Goal: Task Accomplishment & Management: Complete application form

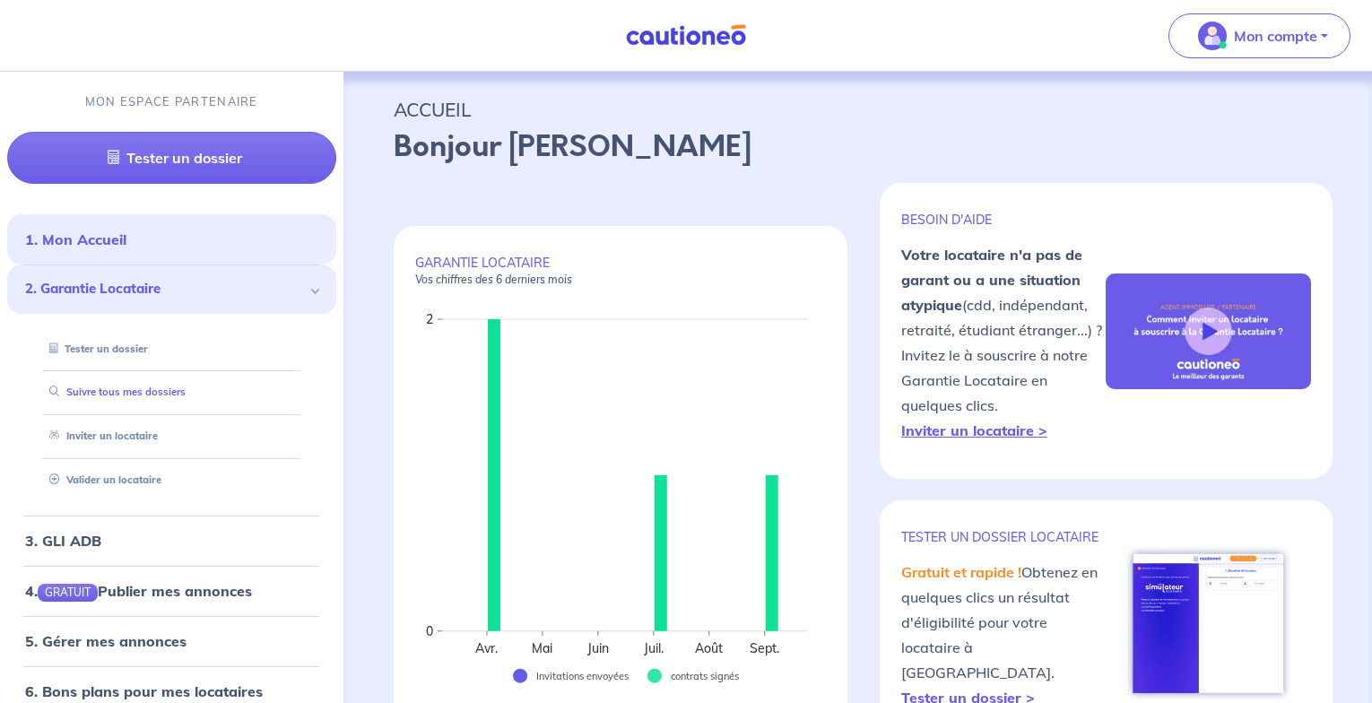
click at [145, 391] on link "Suivre tous mes dossiers" at bounding box center [113, 392] width 143 height 13
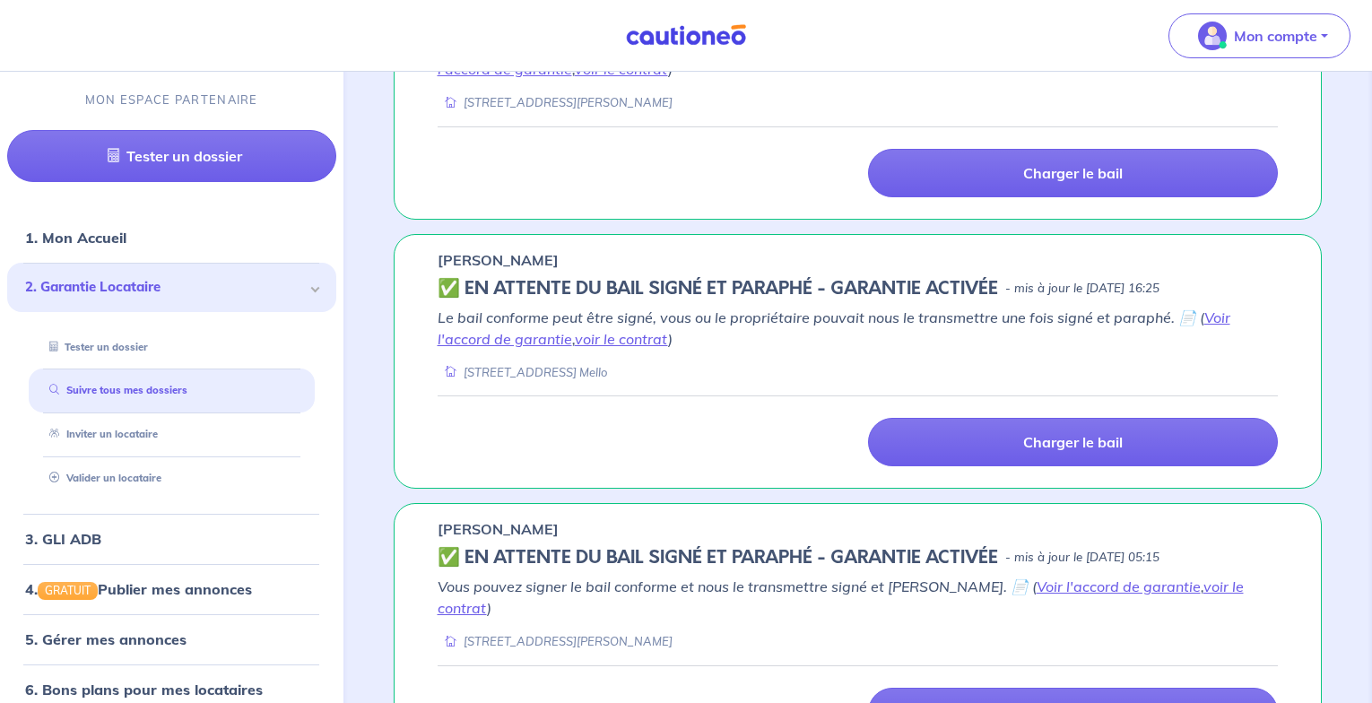
scroll to position [708, 0]
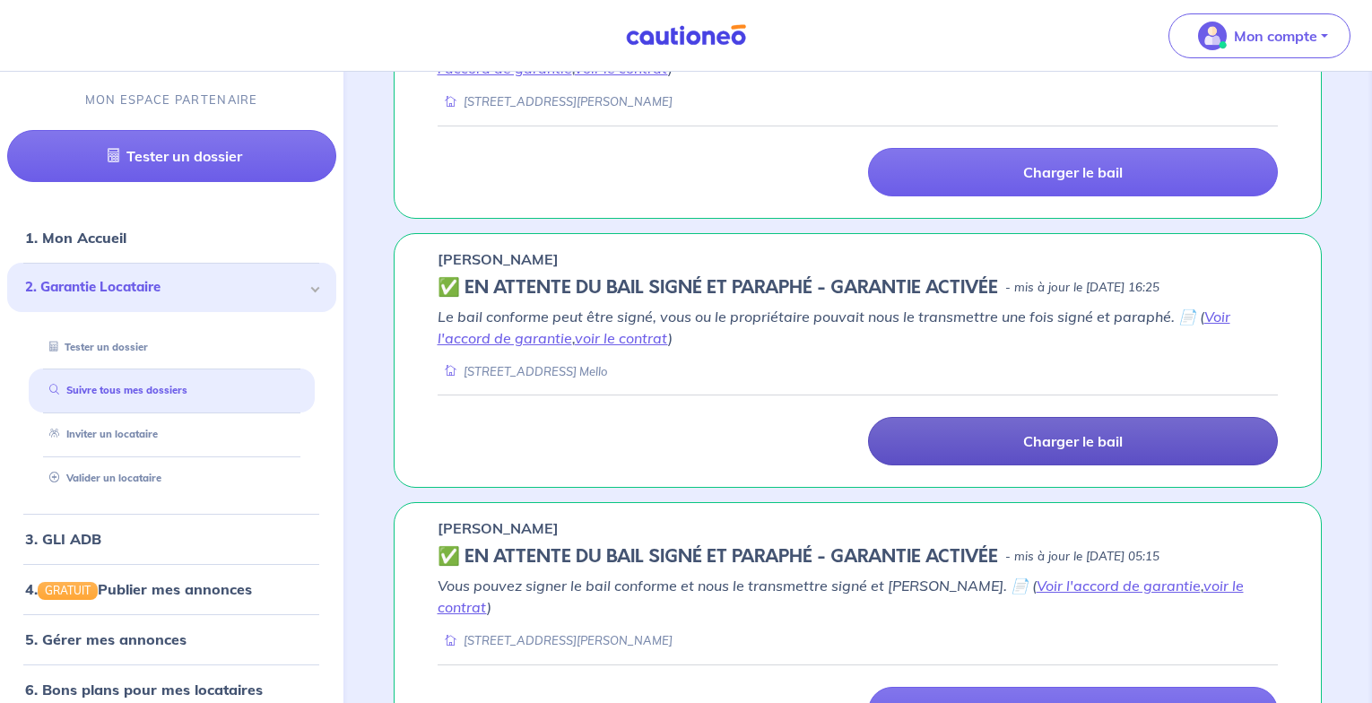
click at [1033, 440] on p "Charger le bail" at bounding box center [1073, 441] width 100 height 18
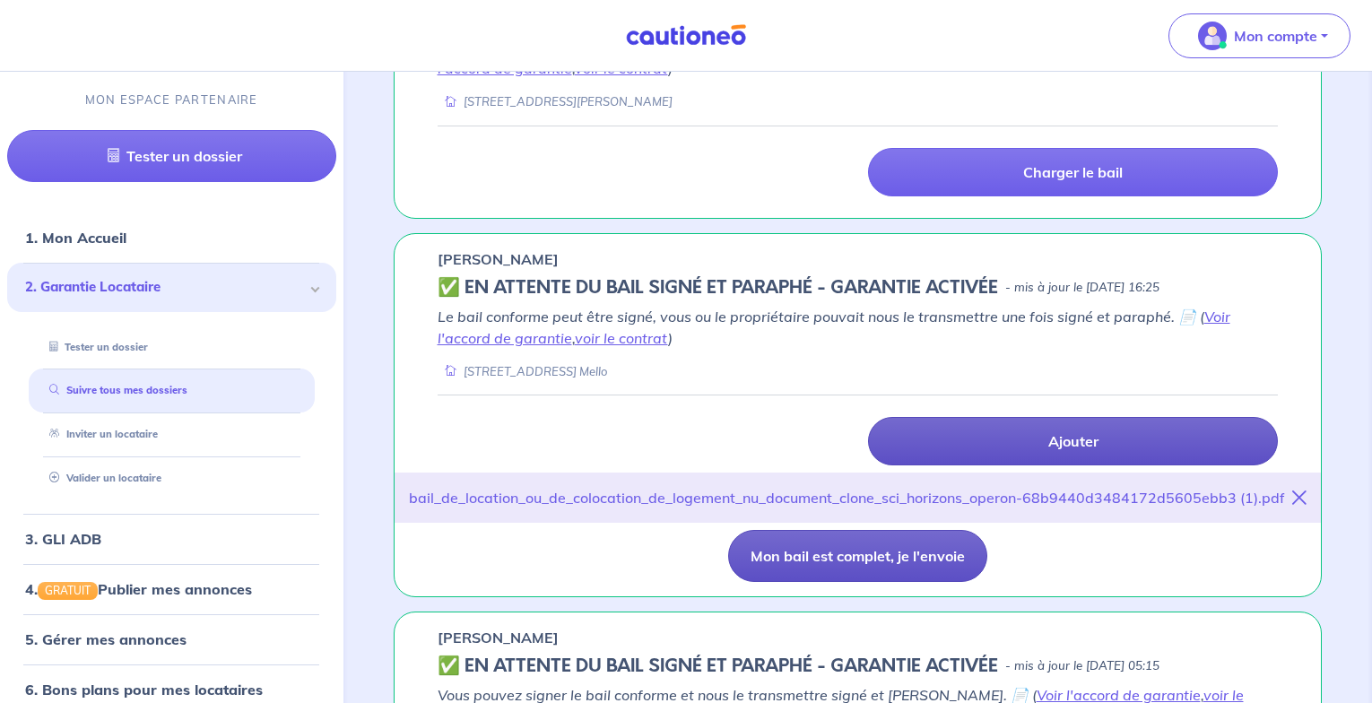
click at [881, 566] on button "Mon bail est complet, je l'envoie" at bounding box center [857, 556] width 259 height 52
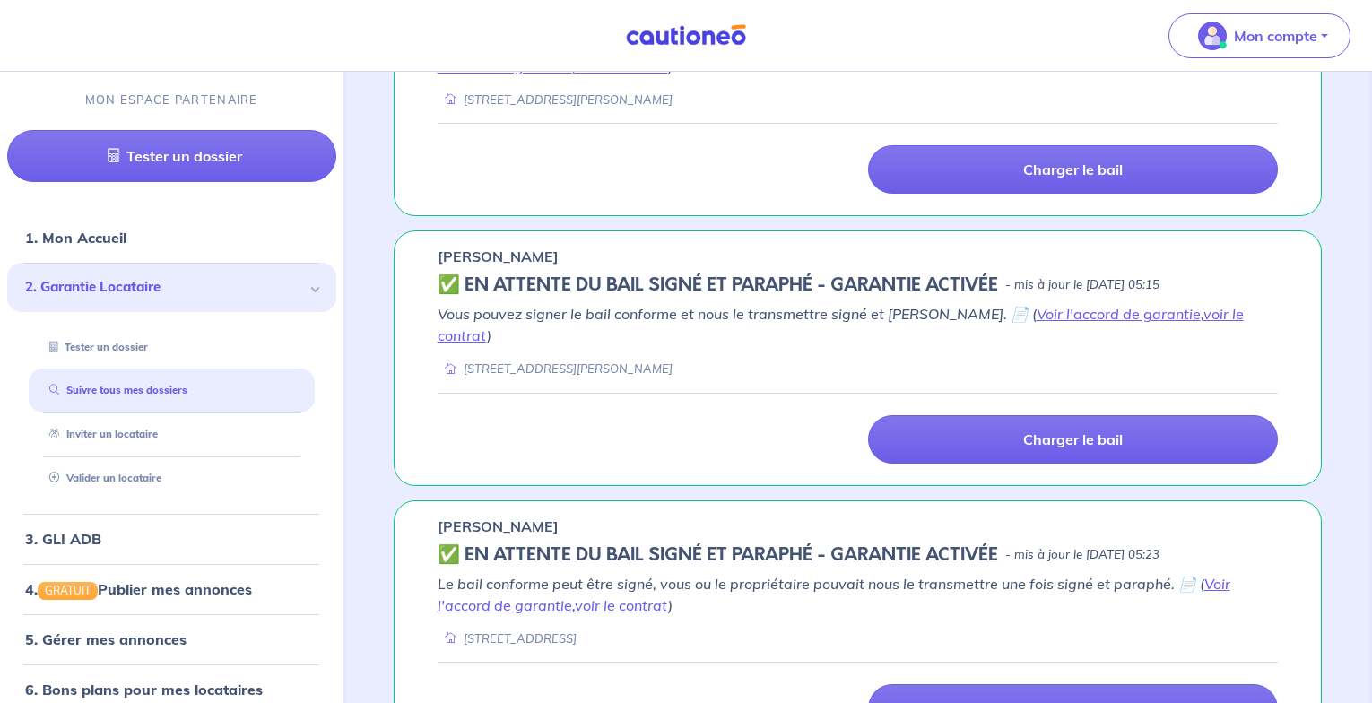
scroll to position [1130, 0]
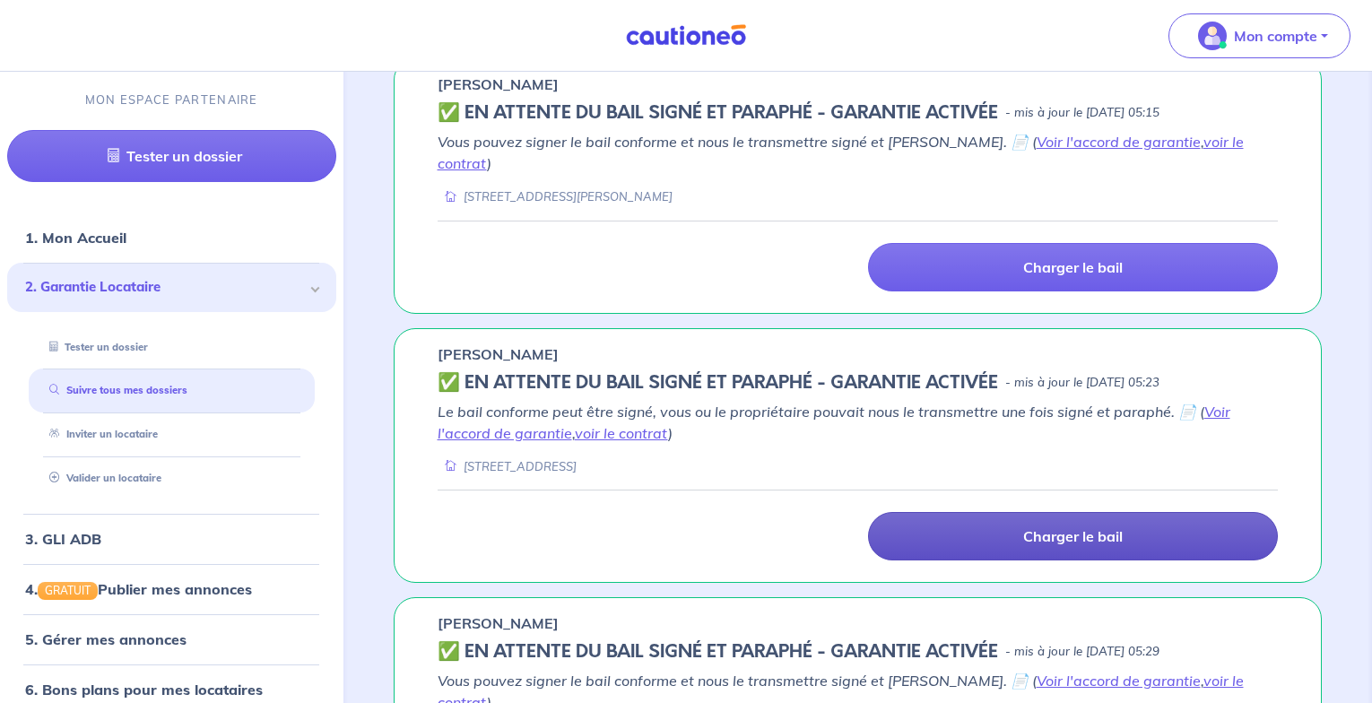
click at [1068, 527] on p "Charger le bail" at bounding box center [1073, 536] width 100 height 18
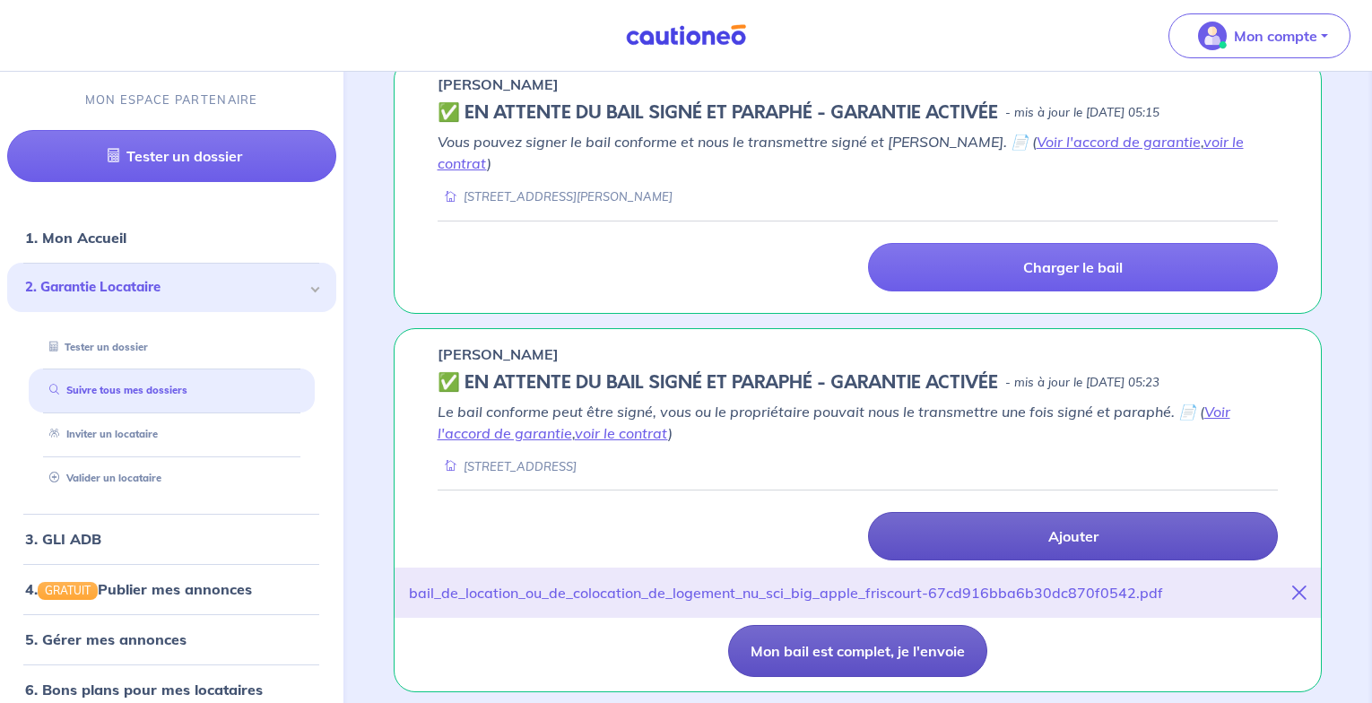
click at [847, 625] on button "Mon bail est complet, je l'envoie" at bounding box center [857, 651] width 259 height 52
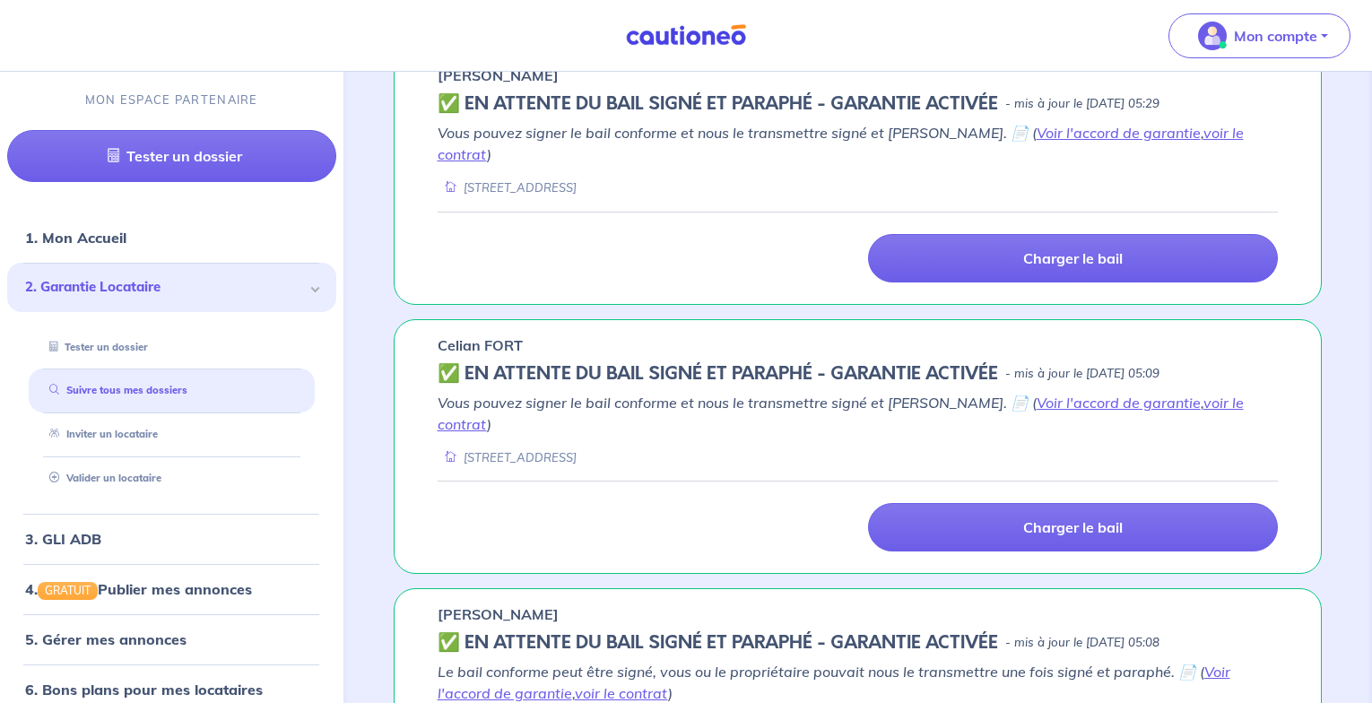
scroll to position [1746, 0]
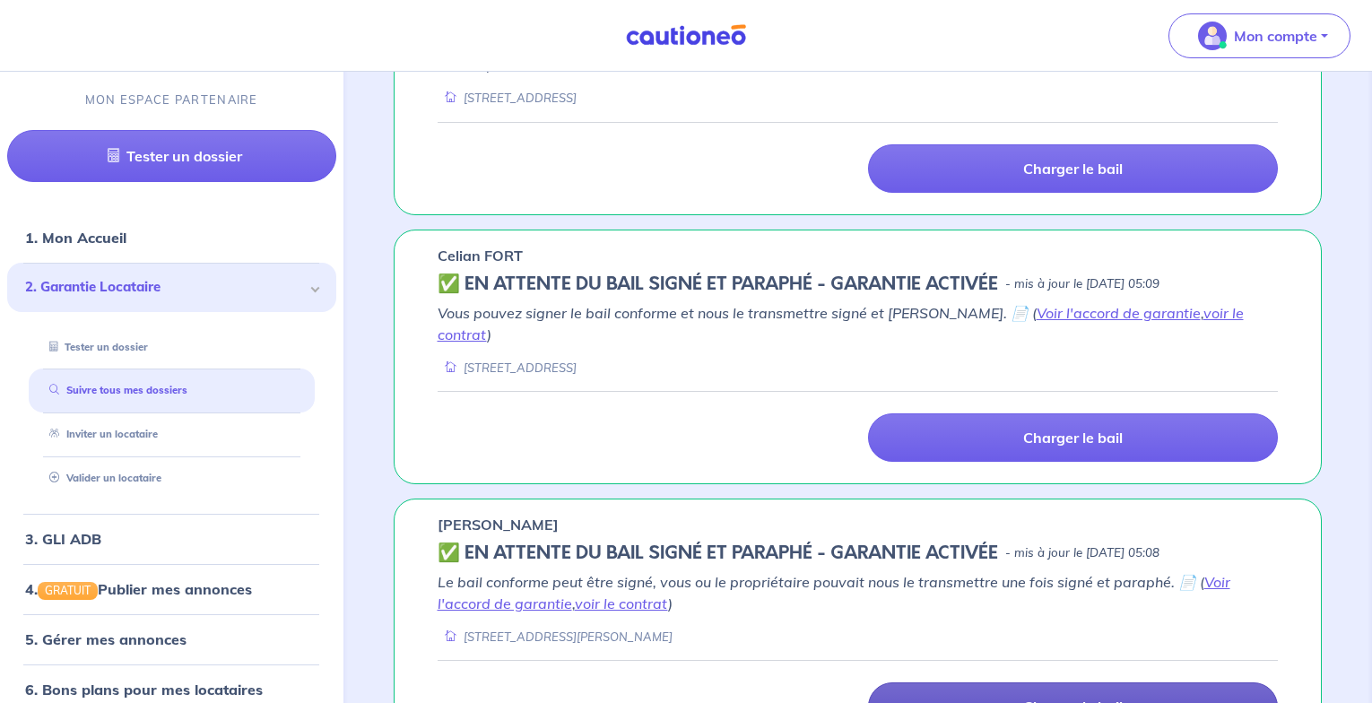
click at [1040, 698] on p "Charger le bail" at bounding box center [1073, 707] width 100 height 18
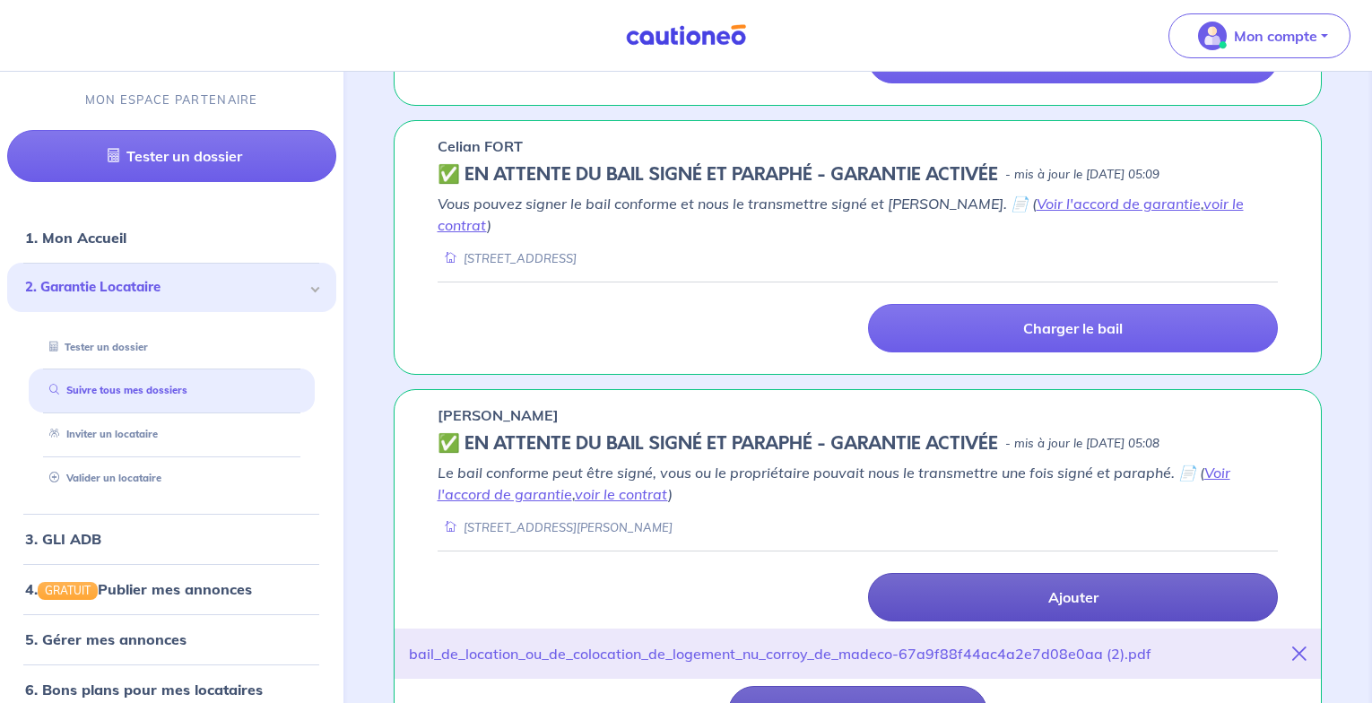
click at [830, 686] on button "Mon bail est complet, je l'envoie" at bounding box center [857, 712] width 259 height 52
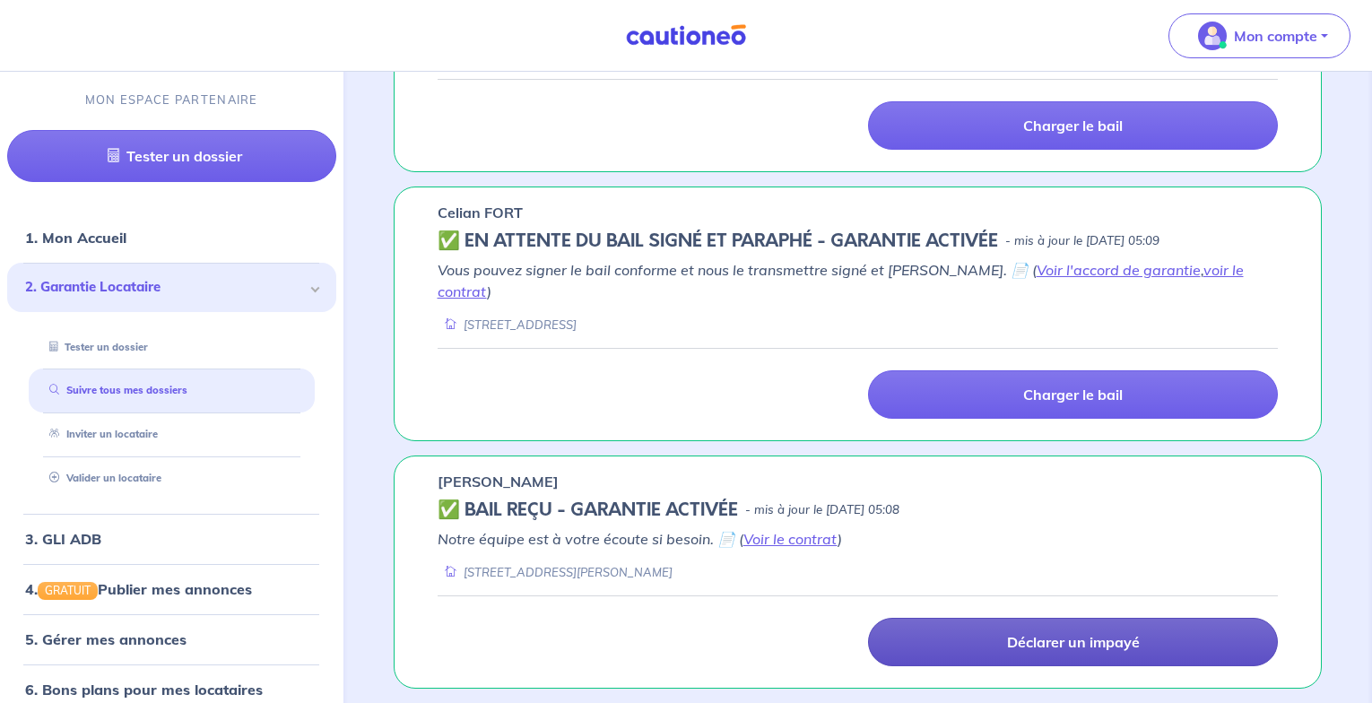
scroll to position [1724, 0]
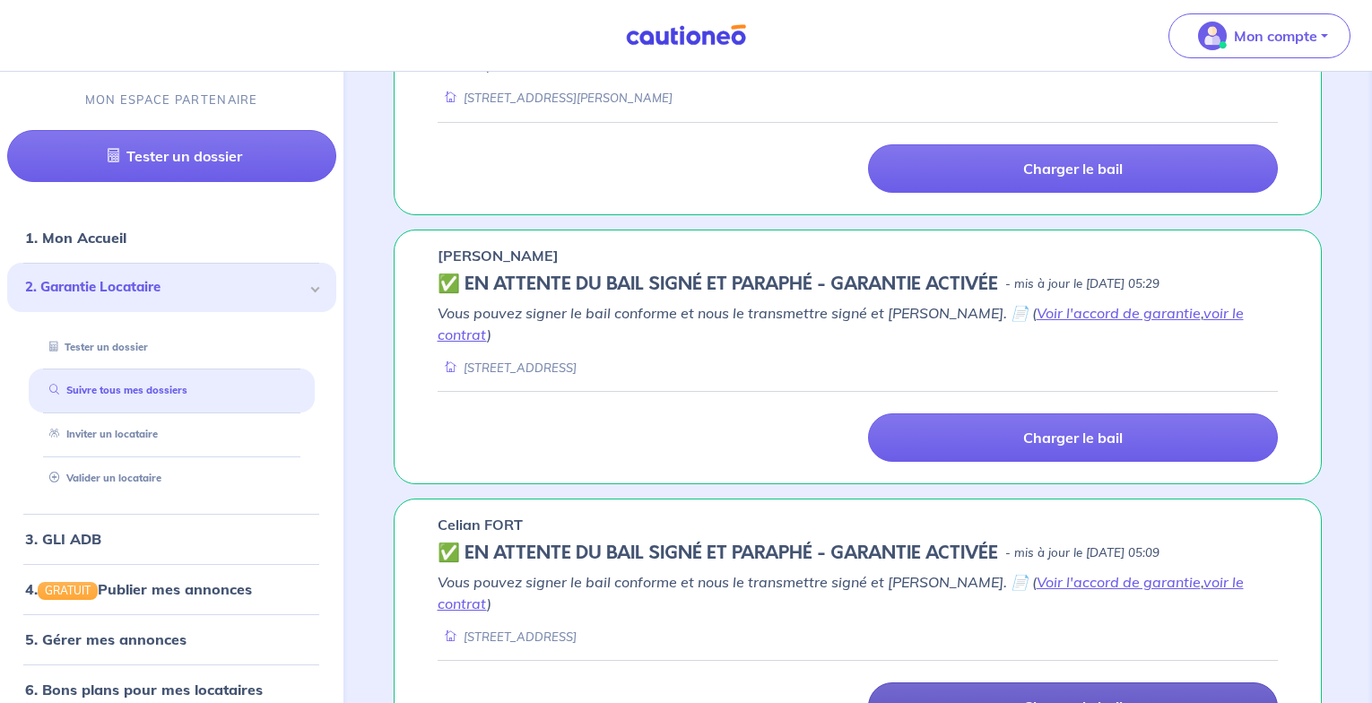
click at [1069, 698] on p "Charger le bail" at bounding box center [1073, 707] width 100 height 18
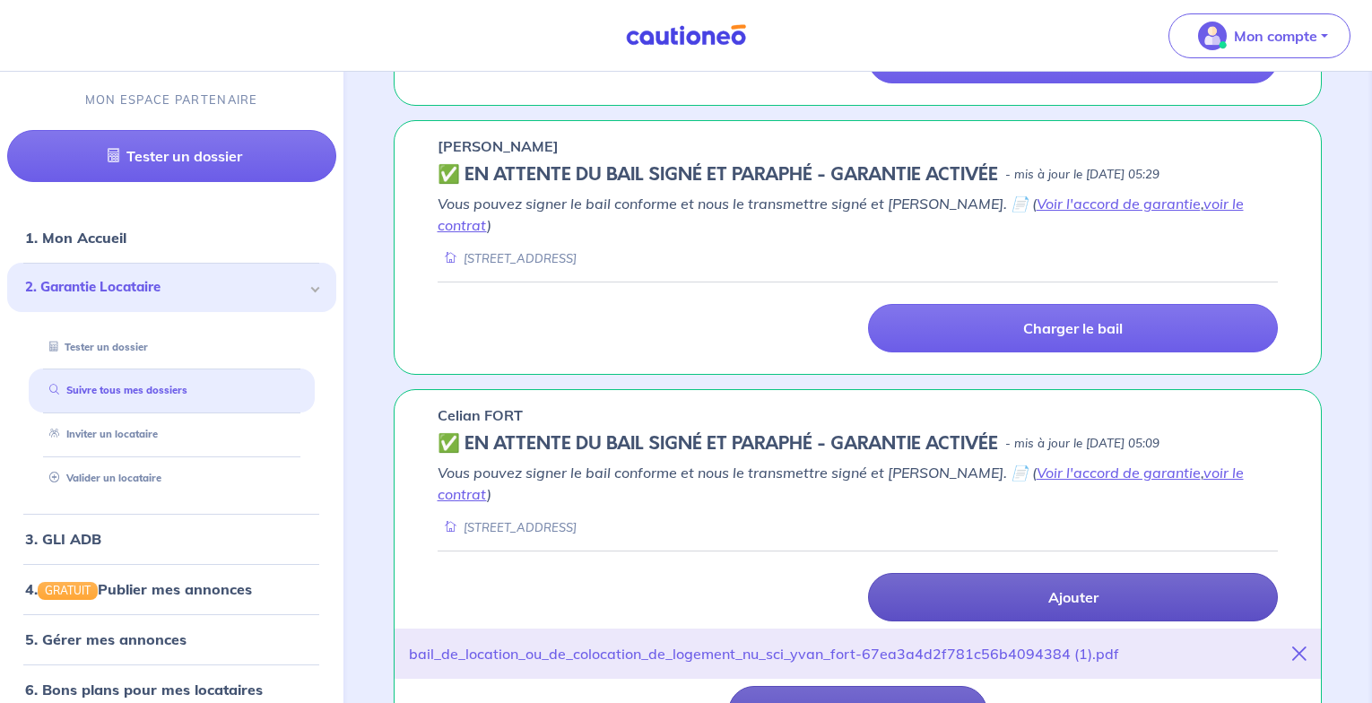
click at [814, 686] on button "Mon bail est complet, je l'envoie" at bounding box center [857, 712] width 259 height 52
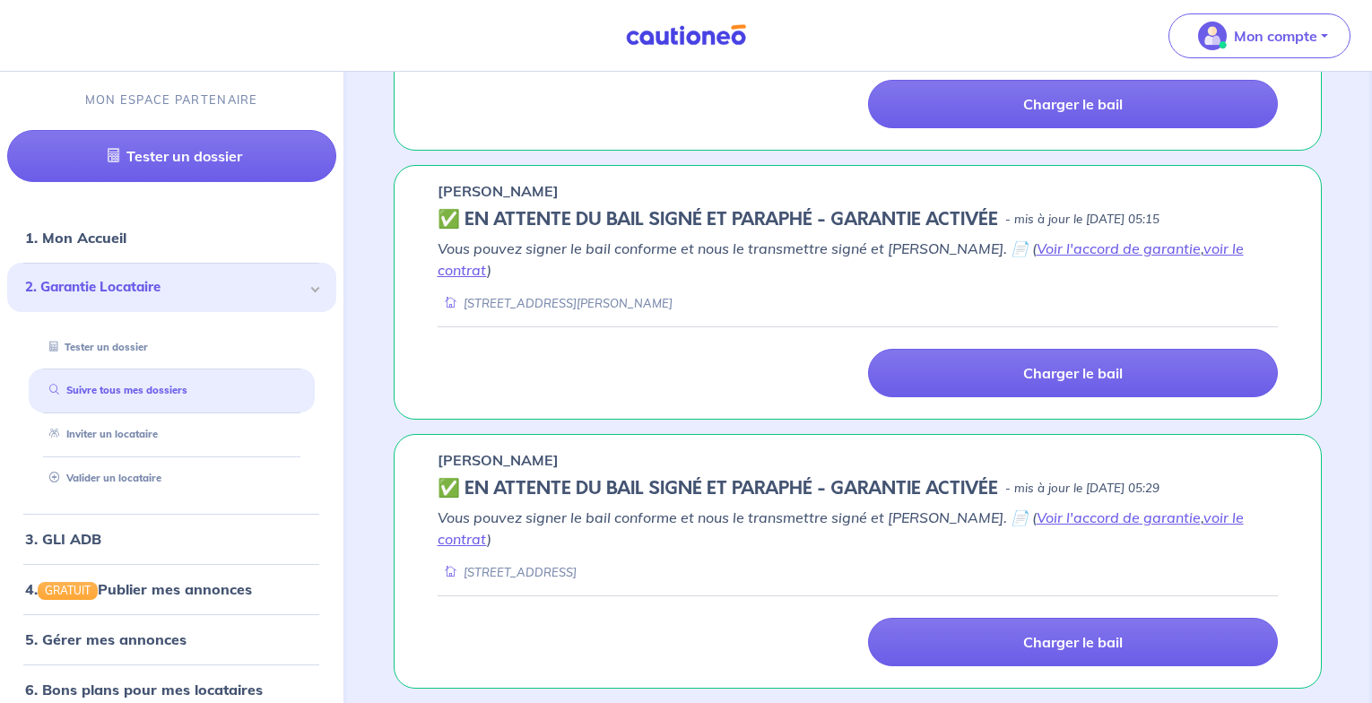
scroll to position [1724, 0]
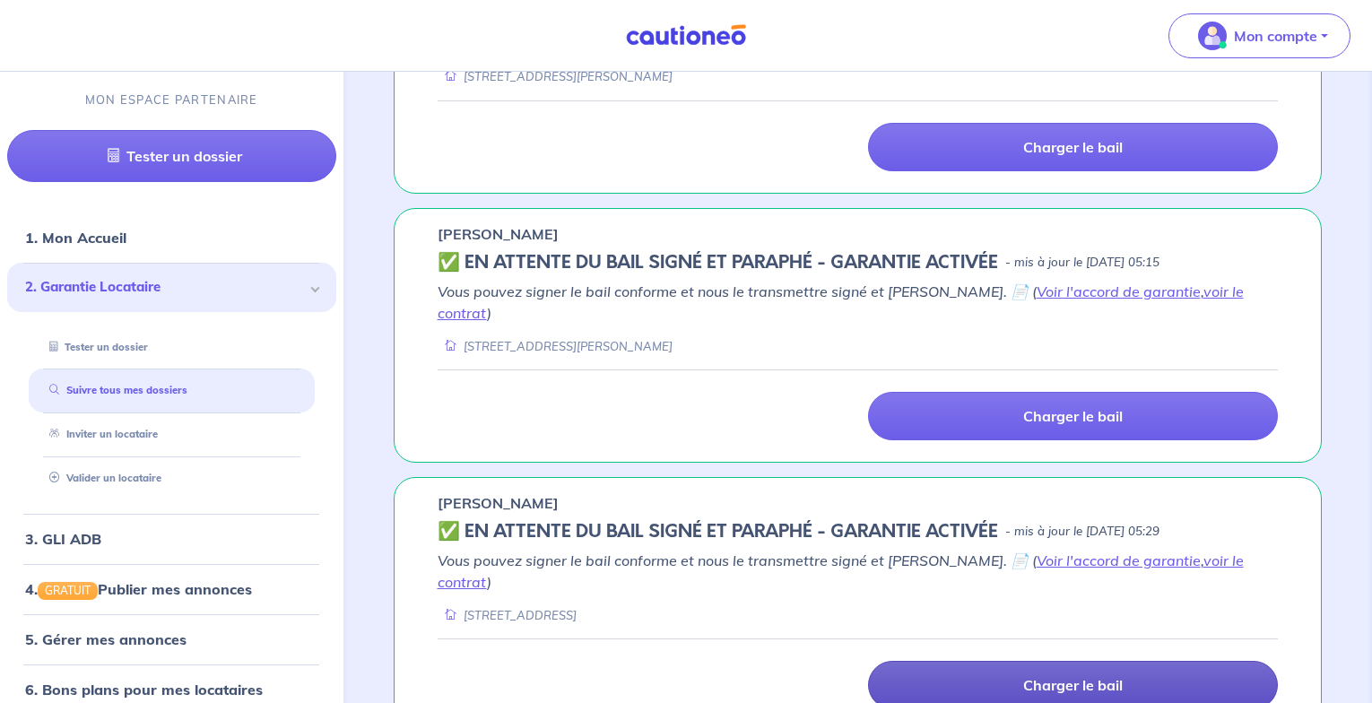
click at [1068, 676] on p "Charger le bail" at bounding box center [1073, 685] width 100 height 18
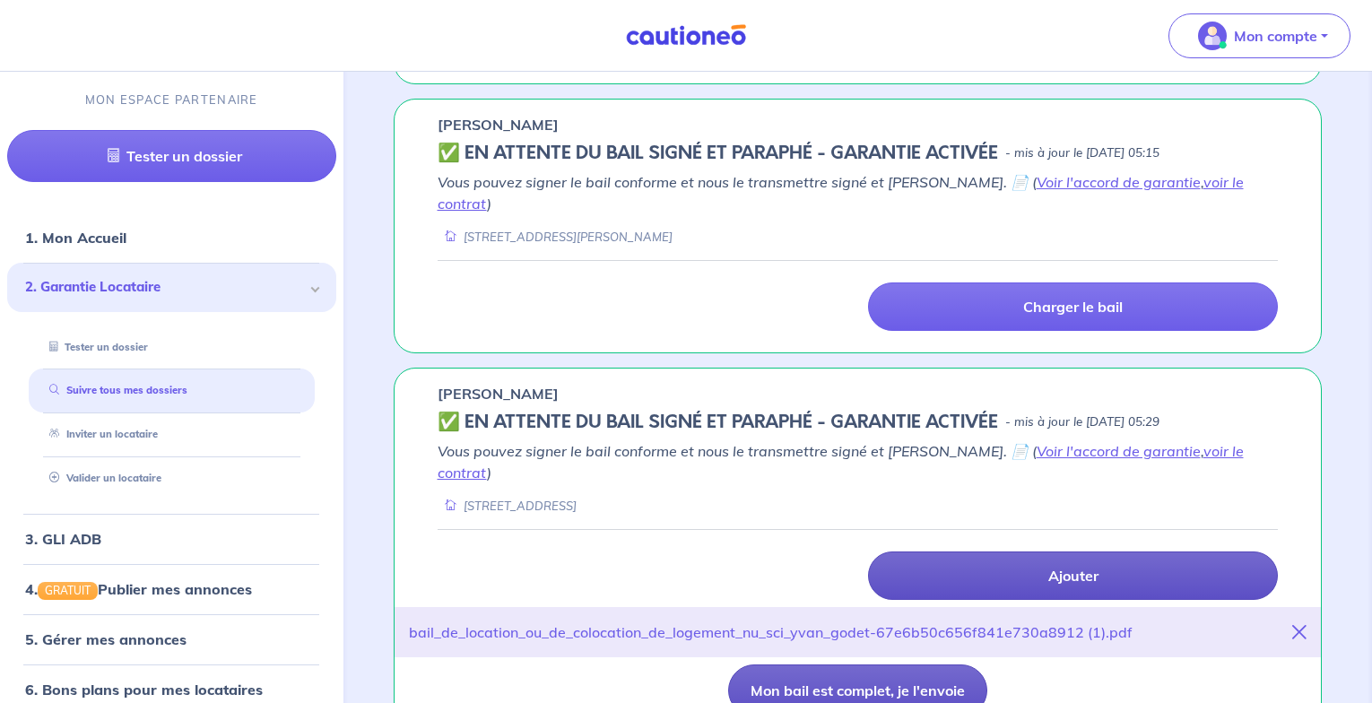
click at [814, 664] on button "Mon bail est complet, je l'envoie" at bounding box center [857, 690] width 259 height 52
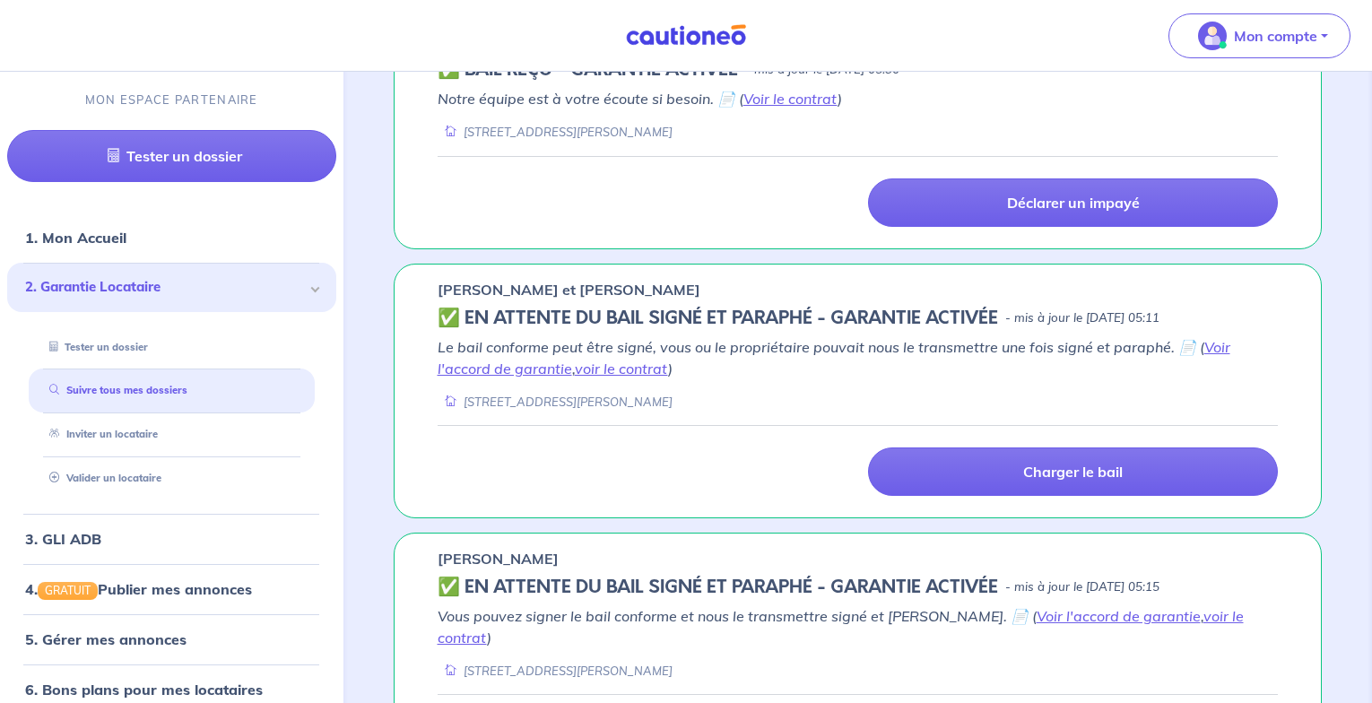
scroll to position [1724, 0]
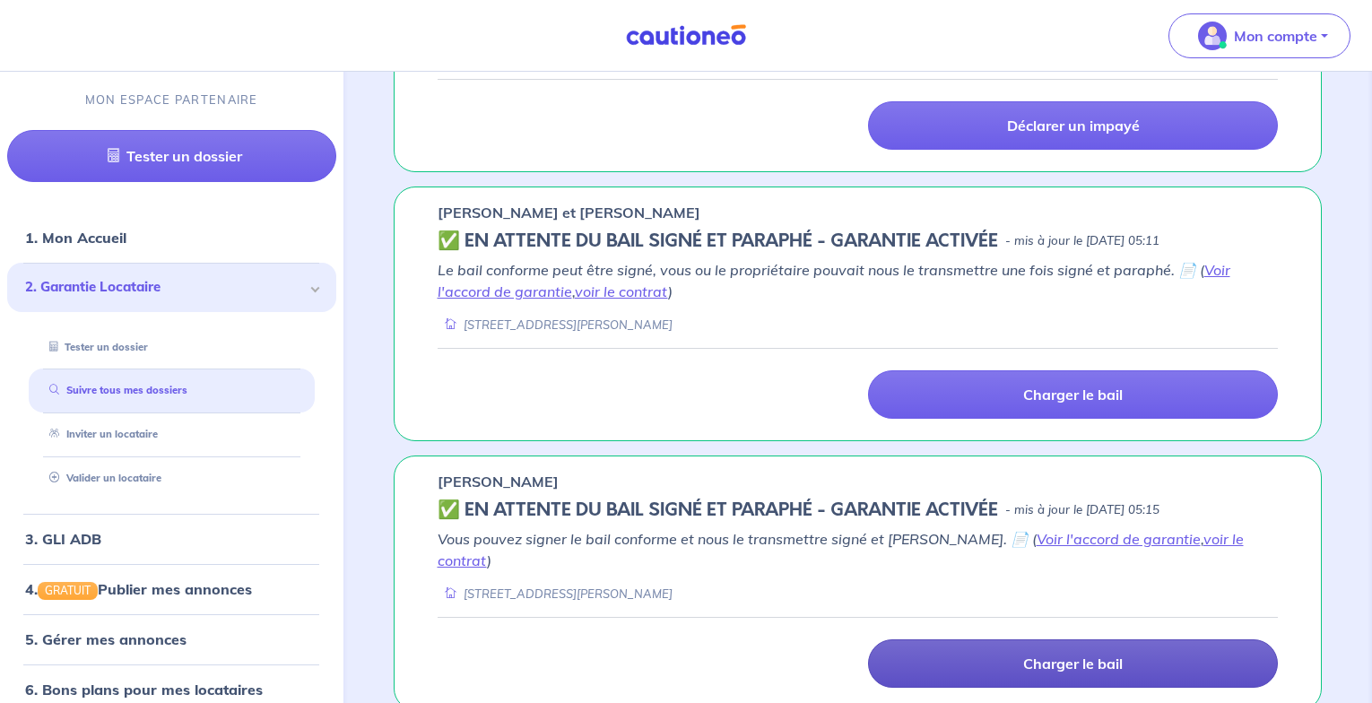
click at [1090, 655] on p "Charger le bail" at bounding box center [1073, 664] width 100 height 18
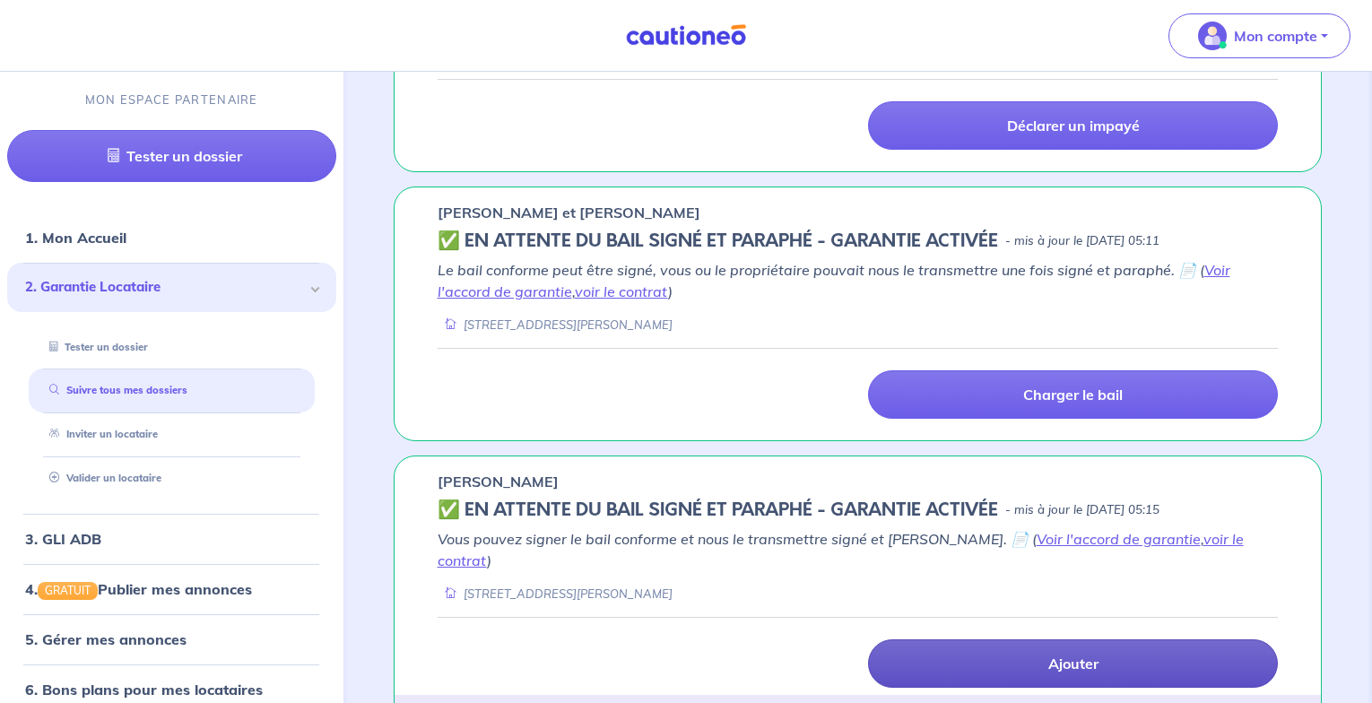
scroll to position [1834, 0]
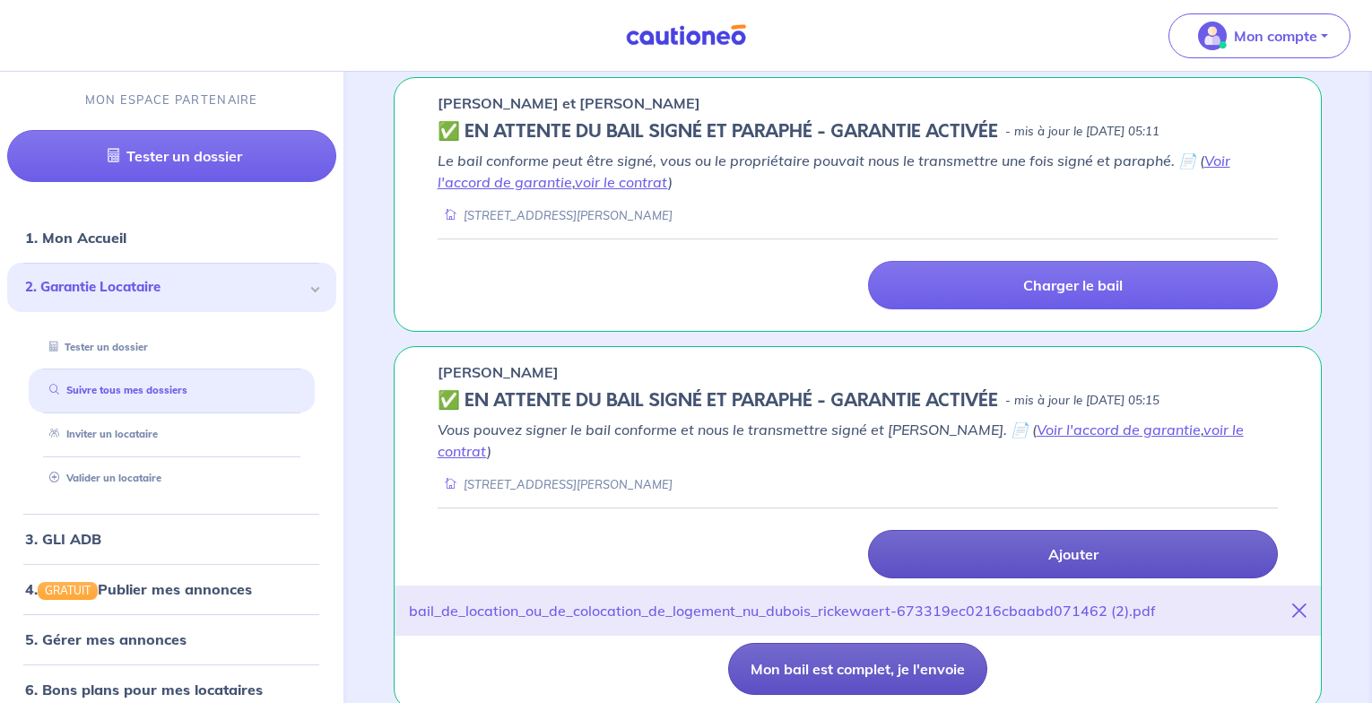
click at [889, 643] on button "Mon bail est complet, je l'envoie" at bounding box center [857, 669] width 259 height 52
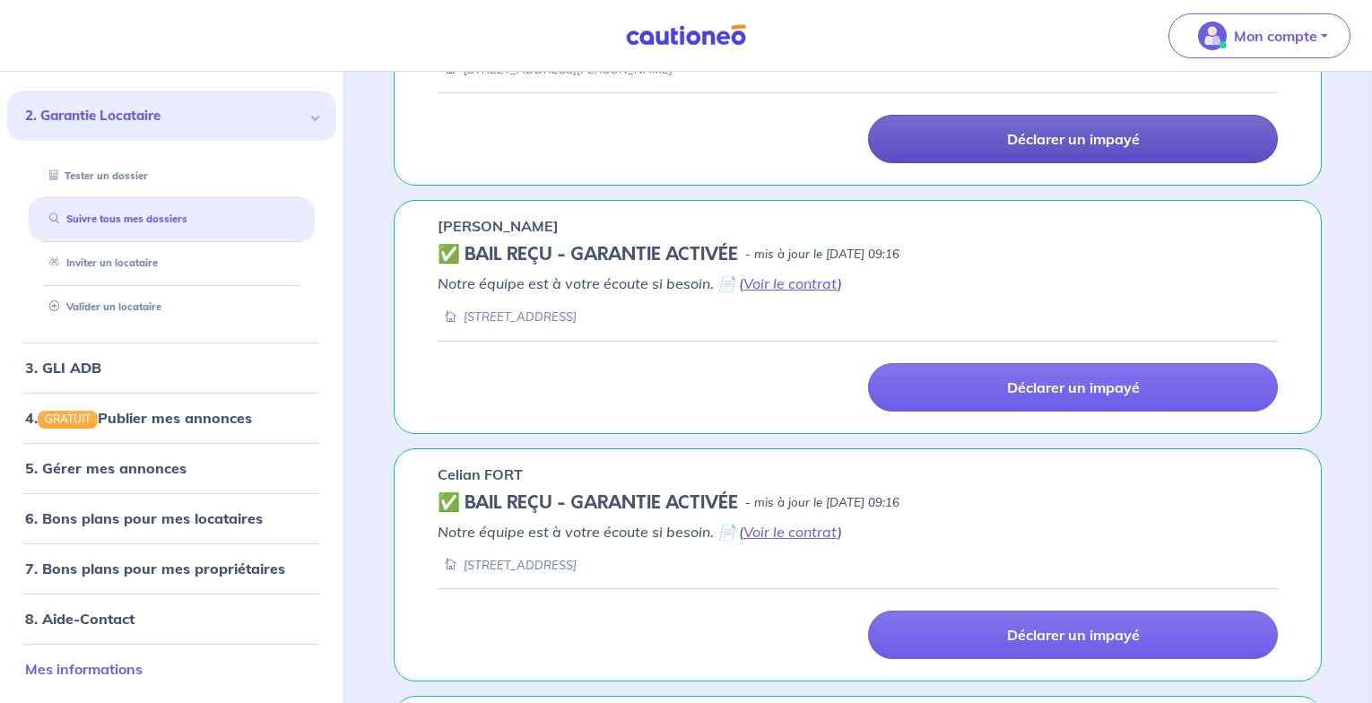
scroll to position [472, 0]
click at [123, 663] on link "Mes informations" at bounding box center [83, 669] width 117 height 18
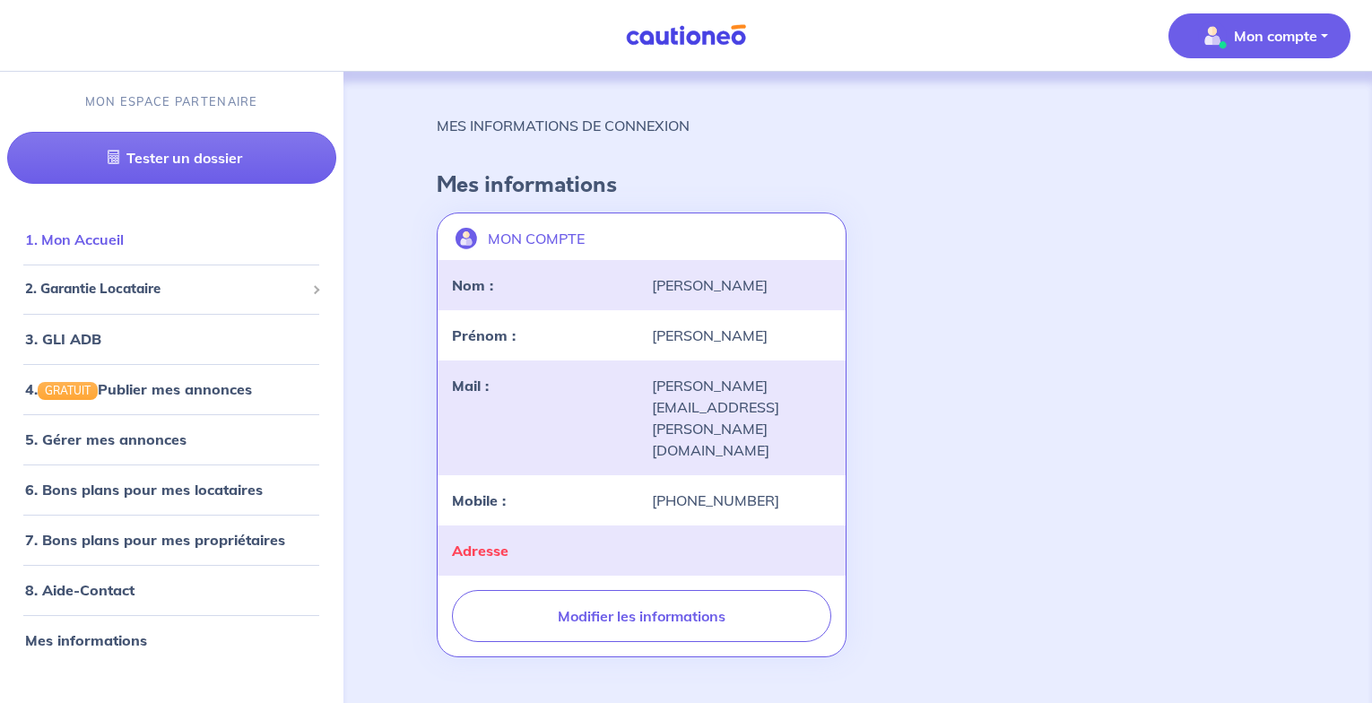
click at [96, 237] on link "1. Mon Accueil" at bounding box center [74, 239] width 99 height 18
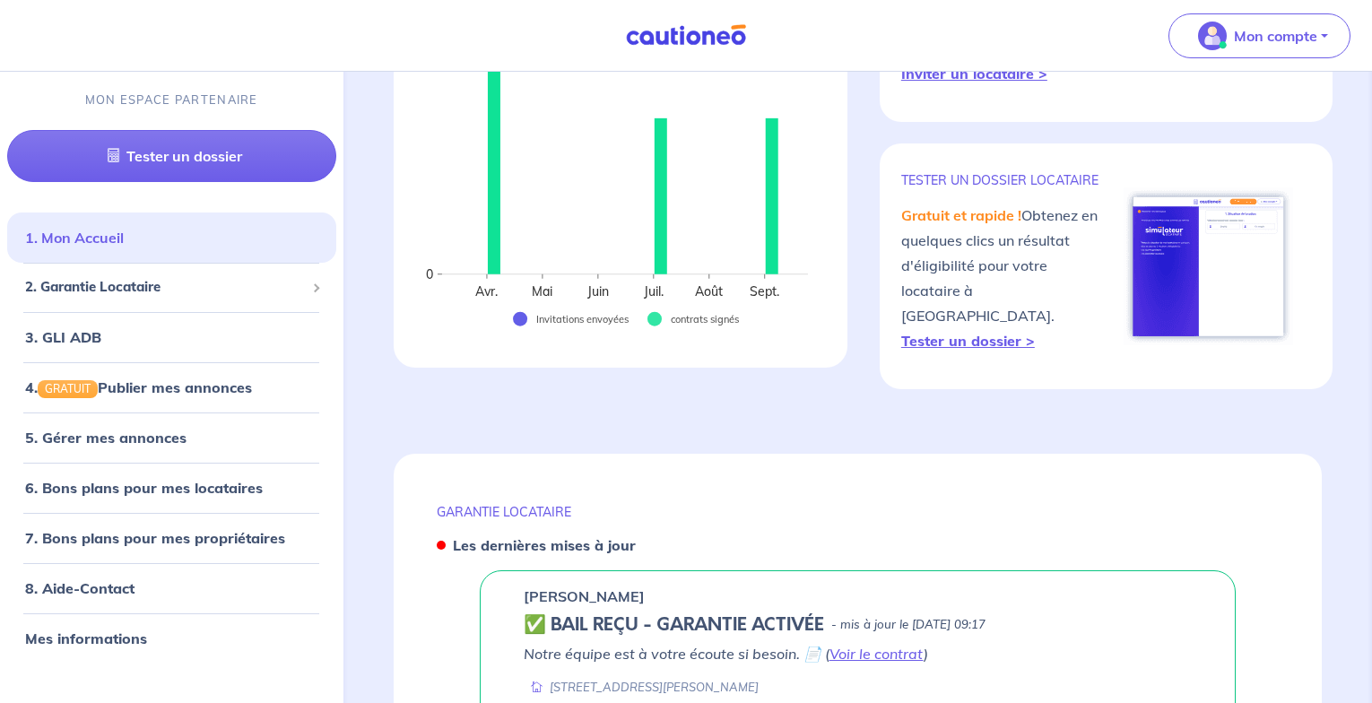
scroll to position [356, 0]
click at [126, 589] on link "8. Aide-Contact" at bounding box center [79, 588] width 108 height 18
